Goal: Information Seeking & Learning: Find specific fact

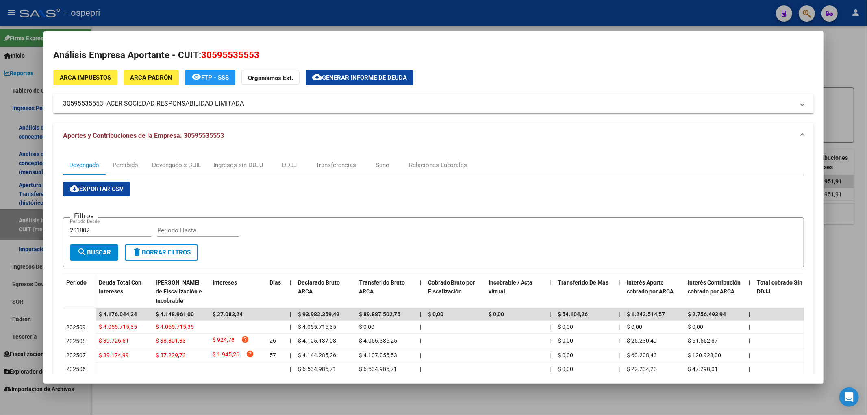
scroll to position [90, 0]
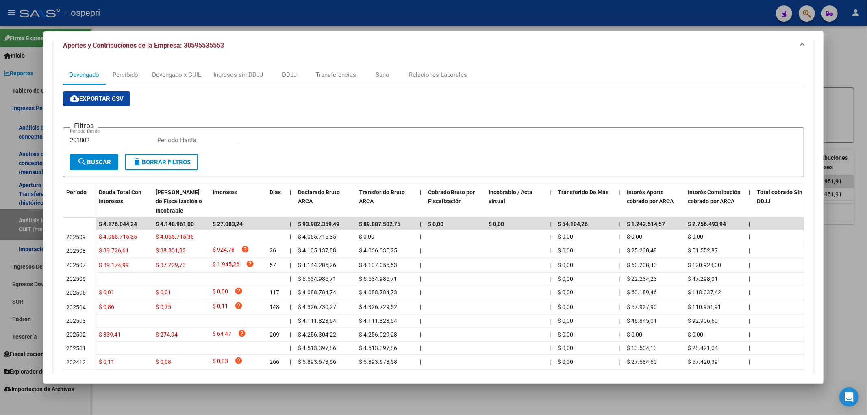
drag, startPoint x: 0, startPoint y: 0, endPoint x: 190, endPoint y: 139, distance: 235.5
click at [190, 139] on input "Periodo Hasta" at bounding box center [197, 140] width 81 height 7
click at [834, 66] on div at bounding box center [433, 207] width 867 height 415
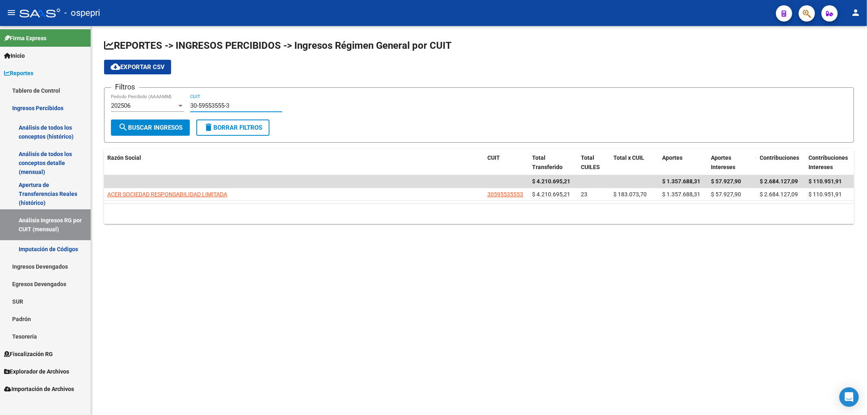
drag, startPoint x: 245, startPoint y: 107, endPoint x: 78, endPoint y: 144, distance: 171.2
click at [78, 144] on mat-sidenav-container "Firma Express Inicio Calendario SSS Instructivos Contacto OS Reportes Tablero d…" at bounding box center [433, 220] width 867 height 389
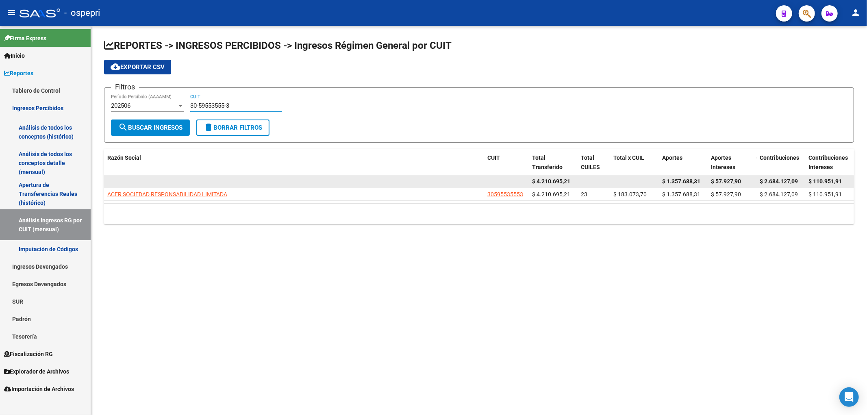
paste input
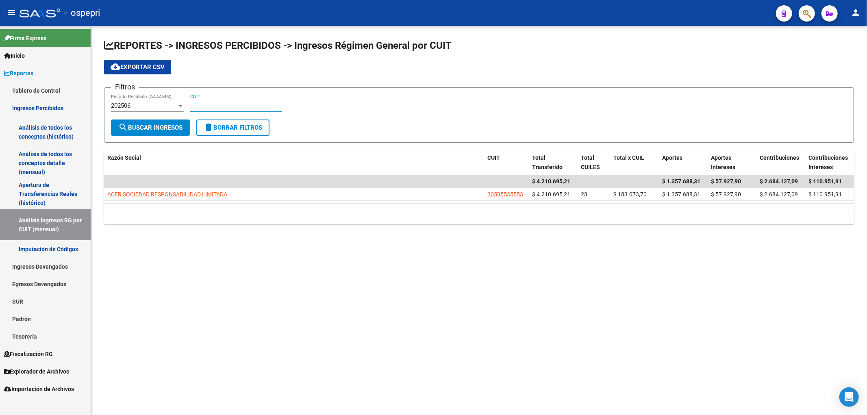
paste input "33-71175232-9"
type input "33-71175232-9"
click at [161, 131] on button "search Buscar Ingresos" at bounding box center [150, 128] width 79 height 16
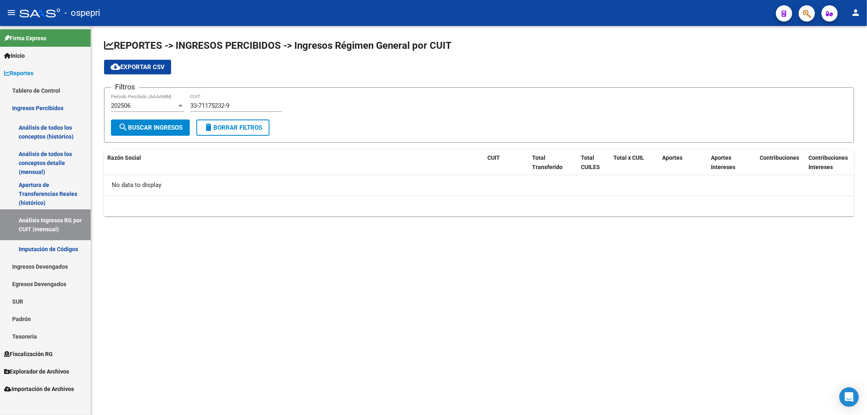
click at [157, 102] on div "202506 Período Percibido (AAAAMM)" at bounding box center [147, 102] width 73 height 17
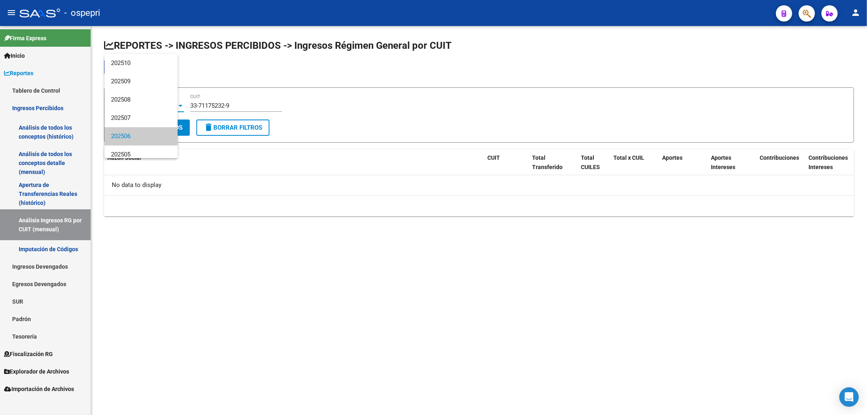
scroll to position [30, 0]
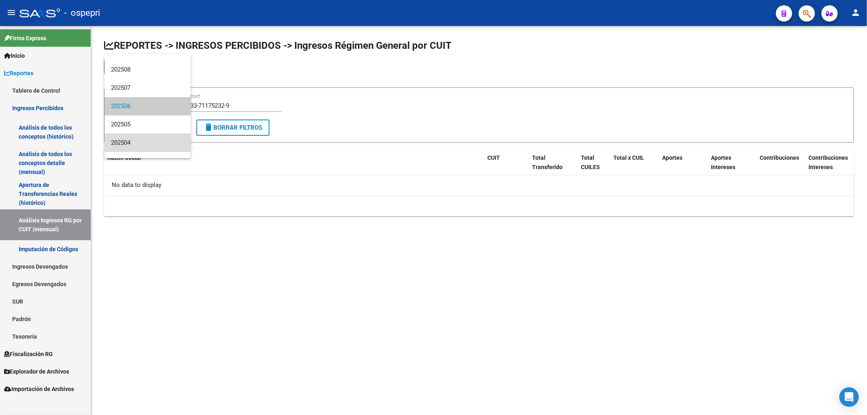
click at [151, 141] on span "202504" at bounding box center [147, 143] width 73 height 18
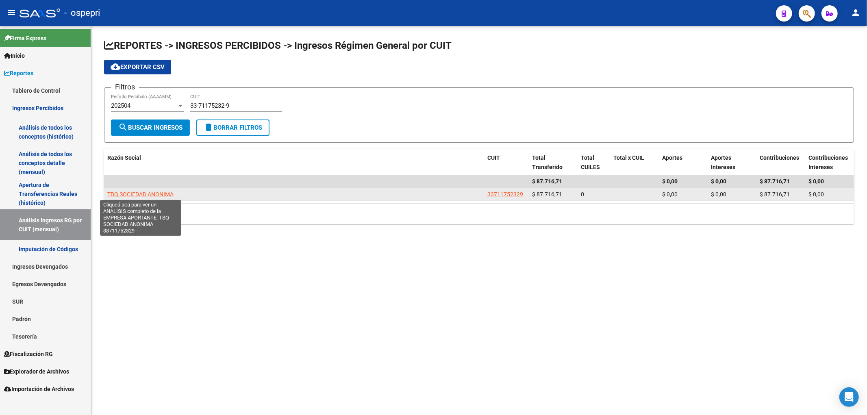
click at [156, 192] on span "TBQ SOCIEDAD ANONIMA" at bounding box center [140, 194] width 66 height 7
type textarea "33711752329"
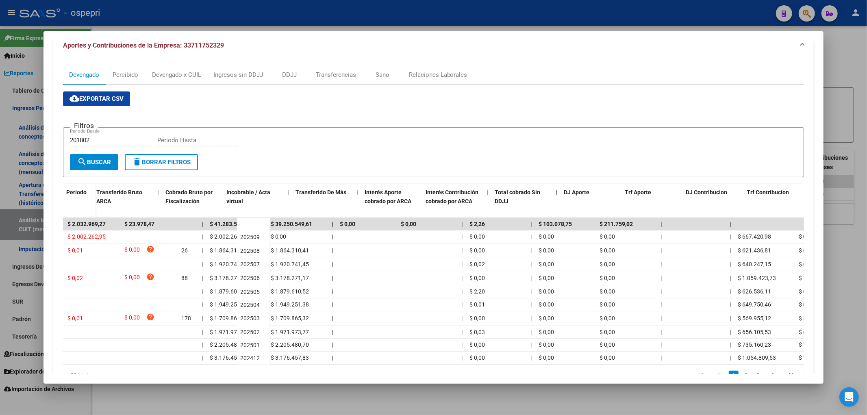
scroll to position [0, 262]
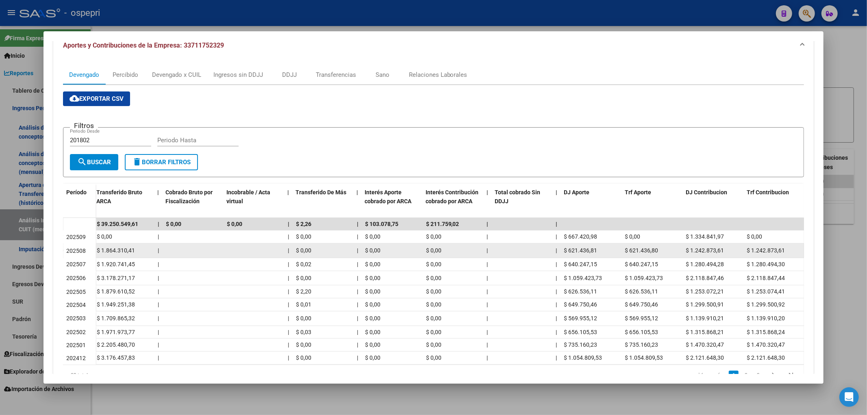
click at [586, 249] on span "$ 621.436,81" at bounding box center [580, 250] width 33 height 7
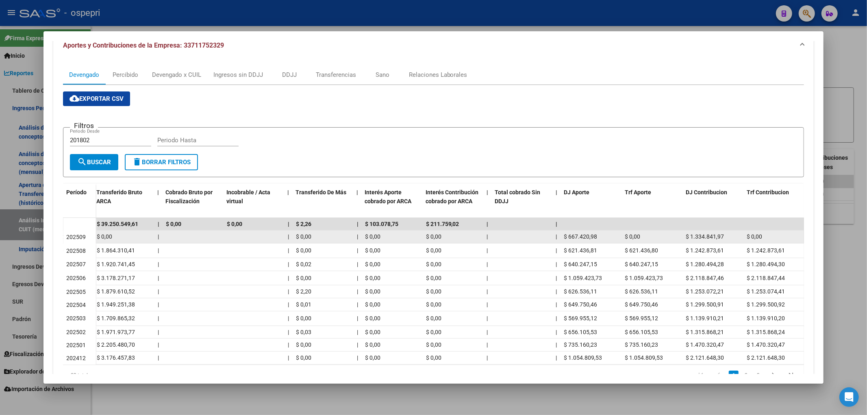
click at [571, 239] on span "$ 667.420,98" at bounding box center [580, 236] width 33 height 7
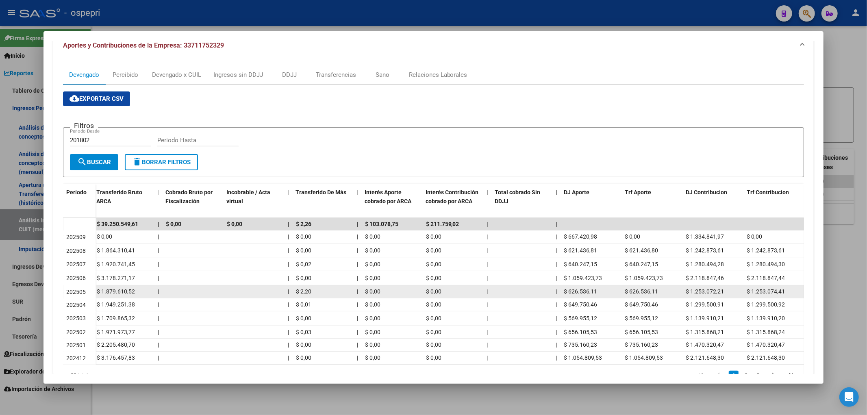
copy span "667.420,98"
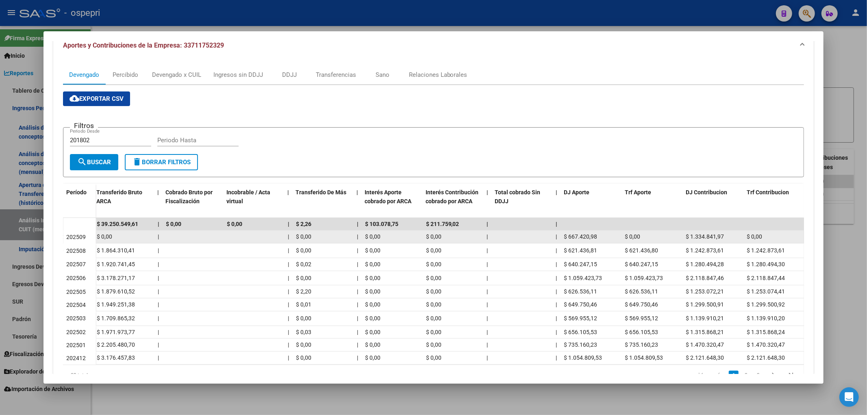
click at [712, 233] on span "$ 1.334.841,97" at bounding box center [705, 236] width 38 height 7
copy span "1.334.841,97"
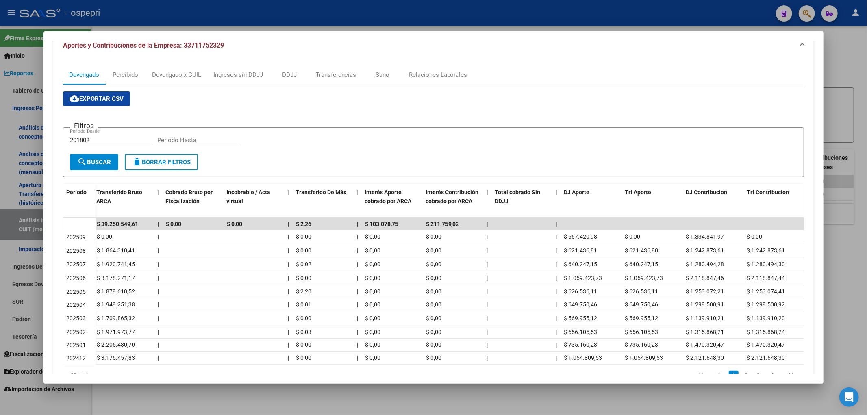
click at [853, 76] on div at bounding box center [433, 207] width 867 height 415
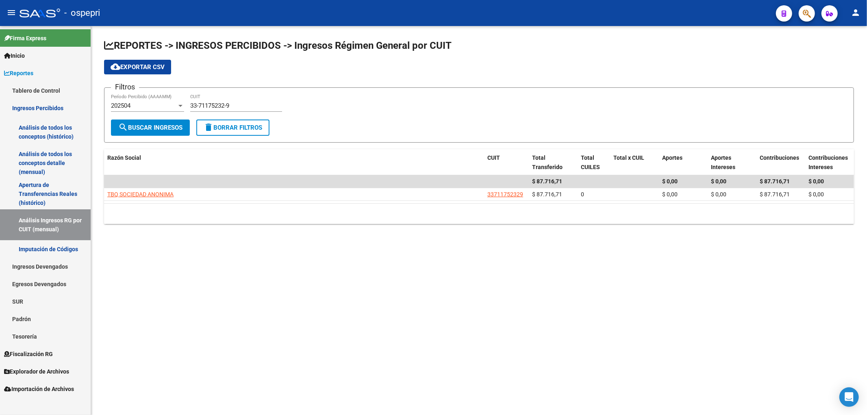
drag, startPoint x: 236, startPoint y: 110, endPoint x: 236, endPoint y: 106, distance: 4.5
click at [235, 108] on div "33-71175232-9 CUIT" at bounding box center [236, 102] width 92 height 17
drag, startPoint x: 237, startPoint y: 106, endPoint x: 92, endPoint y: 155, distance: 152.6
click at [92, 155] on div "REPORTES -> INGRESOS PERCIBIDOS -> Ingresos Régimen General por CUIT cloud_down…" at bounding box center [479, 138] width 776 height 224
paste input "0-60468709-4"
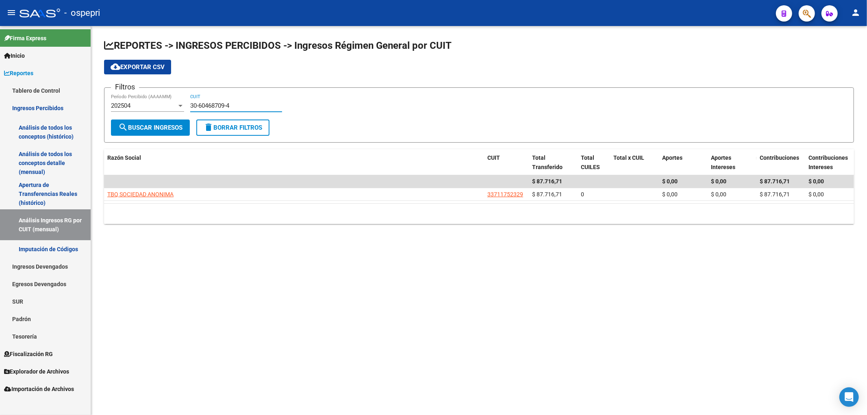
type input "30-60468709-4"
click at [159, 121] on button "search Buscar Ingresos" at bounding box center [150, 128] width 79 height 16
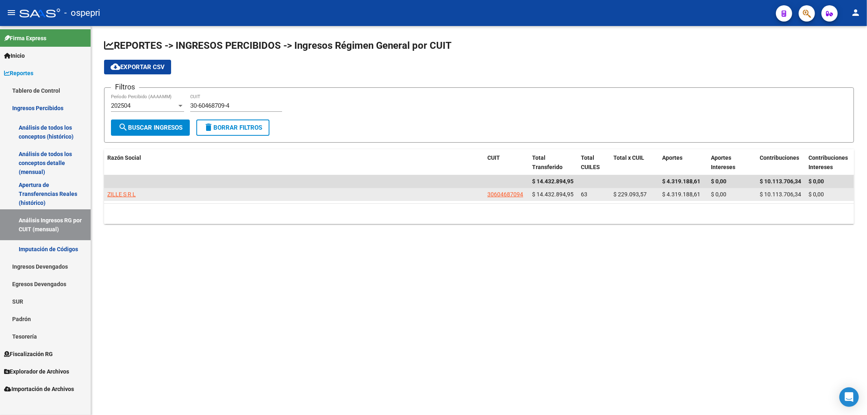
drag, startPoint x: 119, startPoint y: 198, endPoint x: 120, endPoint y: 194, distance: 4.6
click at [120, 194] on app-link-go-to "ZILLE S R L" at bounding box center [121, 194] width 28 height 9
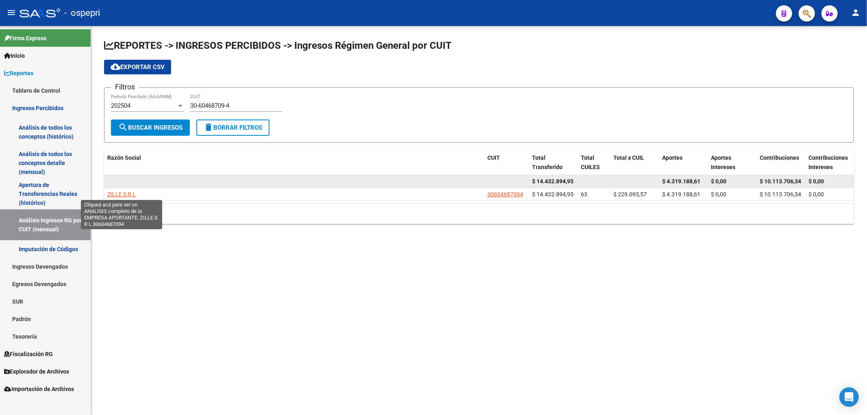
click at [127, 187] on datatable-body-cell at bounding box center [294, 181] width 380 height 13
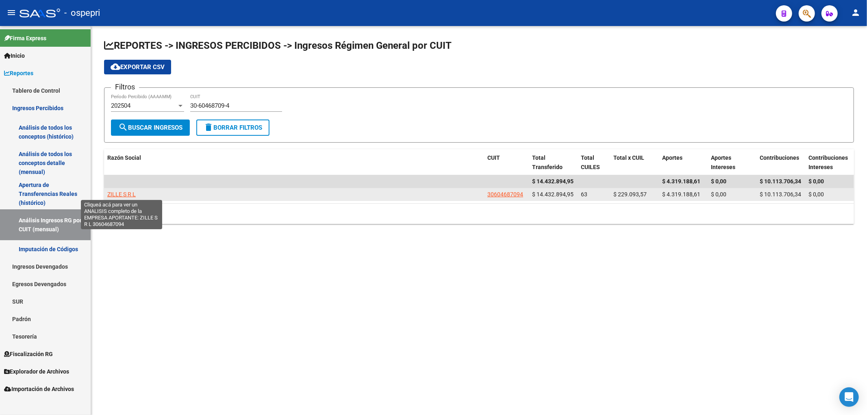
click at [128, 192] on span "ZILLE S R L" at bounding box center [121, 194] width 28 height 7
type textarea "30604687094"
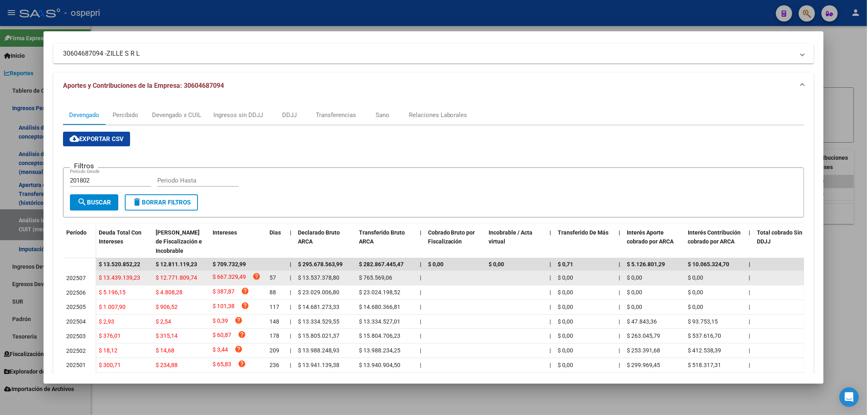
scroll to position [90, 0]
